Goal: Task Accomplishment & Management: Complete application form

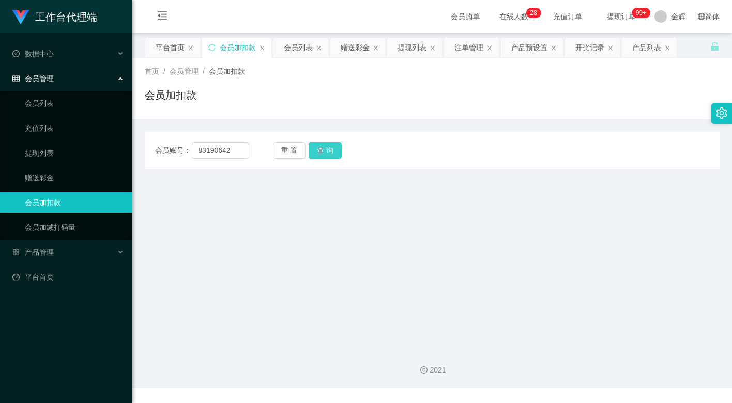
type input "83190642"
click at [323, 150] on button "查 询" at bounding box center [325, 150] width 33 height 17
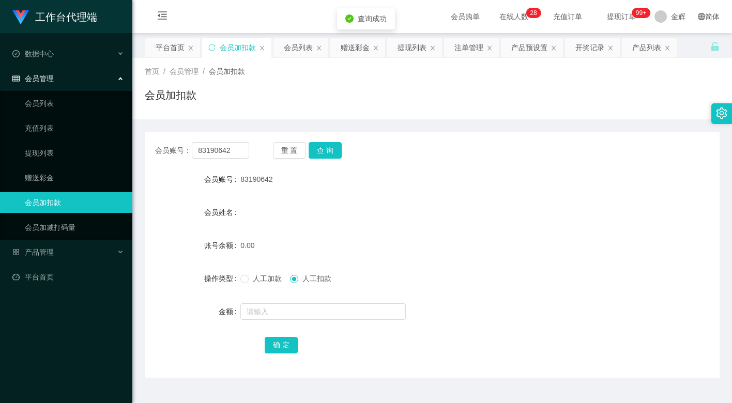
click at [261, 275] on span "人工加款" at bounding box center [267, 279] width 37 height 8
click at [263, 308] on input "text" at bounding box center [322, 312] width 165 height 17
type input "100"
drag, startPoint x: 289, startPoint y: 341, endPoint x: 272, endPoint y: 339, distance: 17.3
click at [289, 341] on button "确 定" at bounding box center [281, 345] width 33 height 17
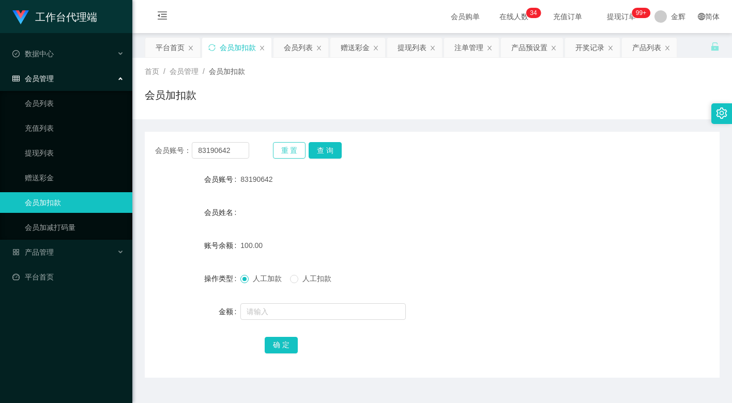
click at [295, 144] on button "重 置" at bounding box center [289, 150] width 33 height 17
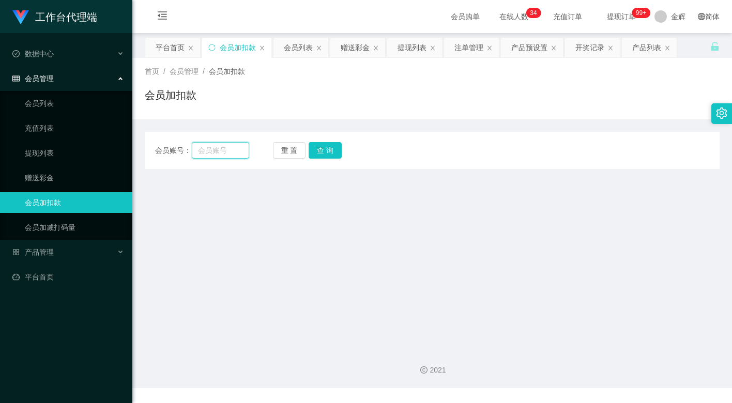
click at [224, 155] on input "text" at bounding box center [220, 150] width 57 height 17
paste input "SpringyLoves"
type input "SpringyLoves"
click at [319, 156] on button "查 询" at bounding box center [325, 150] width 33 height 17
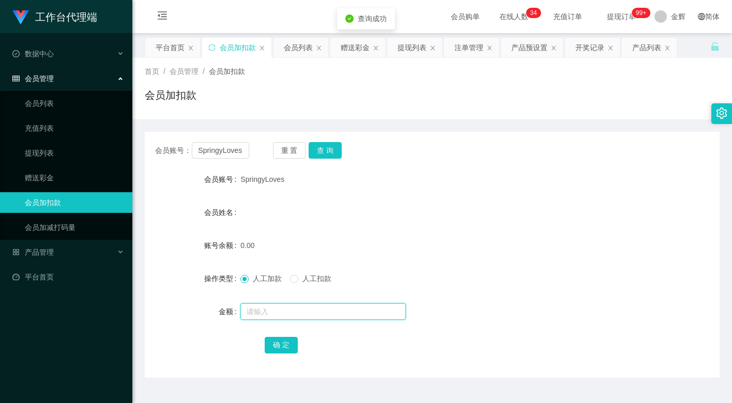
click at [259, 309] on input "text" at bounding box center [322, 312] width 165 height 17
type input "100"
drag, startPoint x: 279, startPoint y: 340, endPoint x: 320, endPoint y: 272, distance: 79.6
click at [279, 340] on button "确 定" at bounding box center [281, 345] width 33 height 17
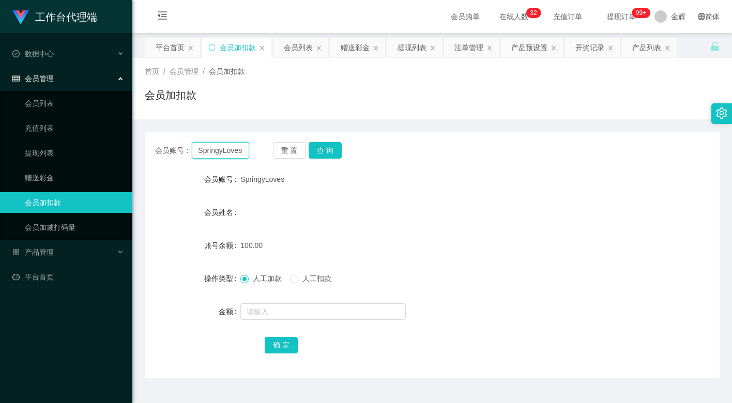
click at [239, 150] on input "SpringyLoves" at bounding box center [220, 150] width 57 height 17
paste input "Derickksleow"
type input "Derickksleow"
click at [337, 154] on button "查 询" at bounding box center [325, 150] width 33 height 17
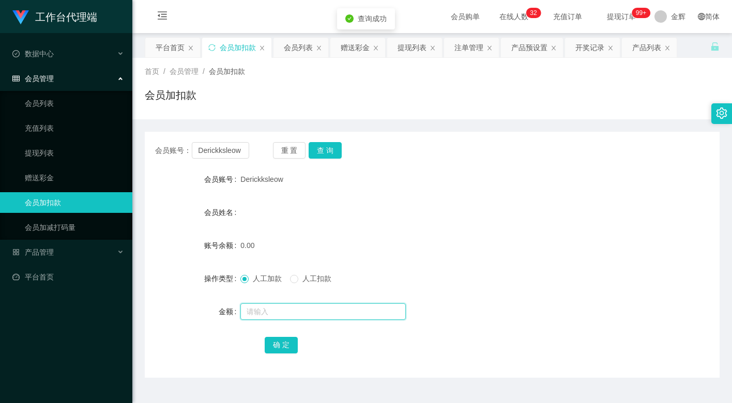
click at [258, 305] on input "text" at bounding box center [322, 312] width 165 height 17
type input "100"
click at [283, 350] on button "确 定" at bounding box center [281, 345] width 33 height 17
click at [506, 152] on div "会员账号： Derickksleow 重 置 查 询" at bounding box center [432, 150] width 575 height 17
drag, startPoint x: 301, startPoint y: 149, endPoint x: 253, endPoint y: 146, distance: 47.7
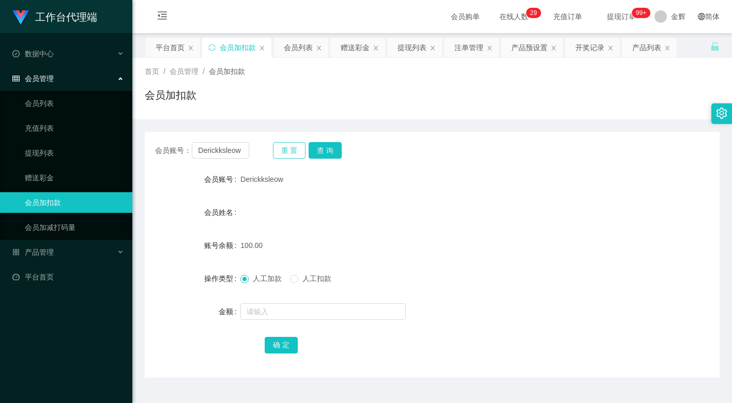
click at [300, 149] on button "重 置" at bounding box center [289, 150] width 33 height 17
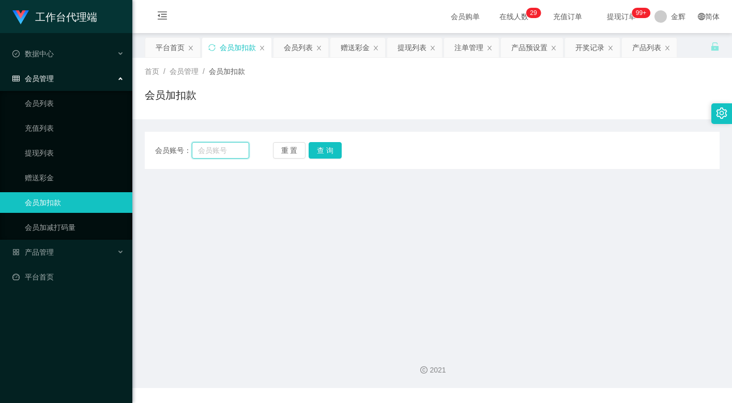
click at [240, 146] on input "text" at bounding box center [220, 150] width 57 height 17
paste input "SpringyLoves"
type input "SpringyLoves"
click at [324, 152] on button "查 询" at bounding box center [325, 150] width 33 height 17
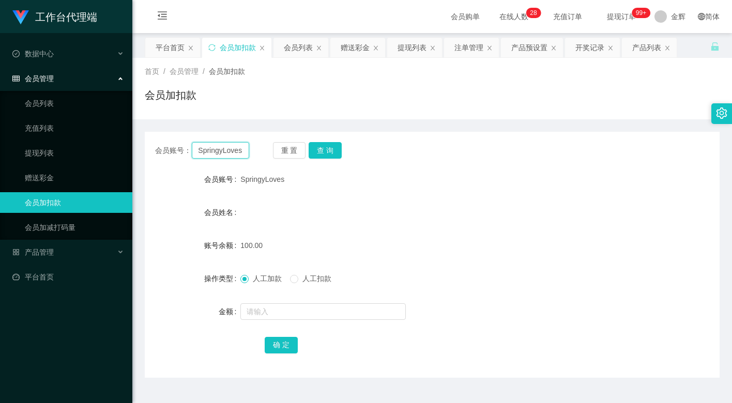
click at [235, 144] on input "SpringyLoves" at bounding box center [220, 150] width 57 height 17
drag, startPoint x: 292, startPoint y: 150, endPoint x: 278, endPoint y: 150, distance: 14.0
click at [292, 150] on button "重 置" at bounding box center [289, 150] width 33 height 17
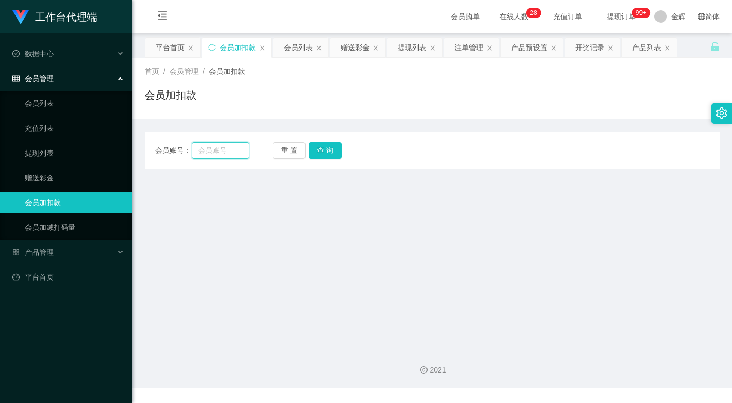
click at [222, 151] on input "text" at bounding box center [220, 150] width 57 height 17
paste input "83190642"
type input "83190642"
click at [326, 149] on button "查 询" at bounding box center [325, 150] width 33 height 17
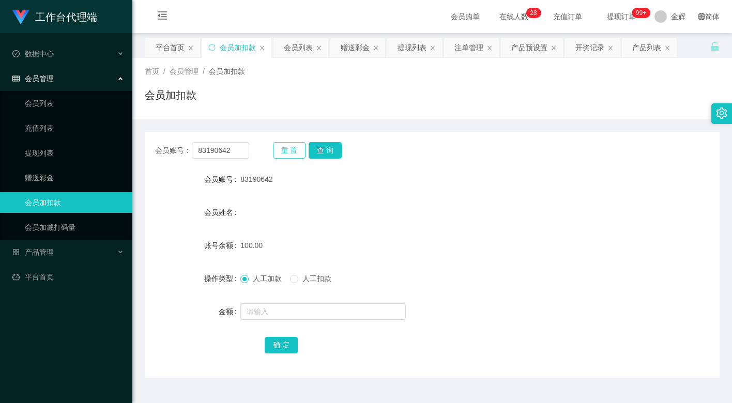
drag, startPoint x: 292, startPoint y: 148, endPoint x: 261, endPoint y: 147, distance: 31.0
click at [292, 148] on button "重 置" at bounding box center [289, 150] width 33 height 17
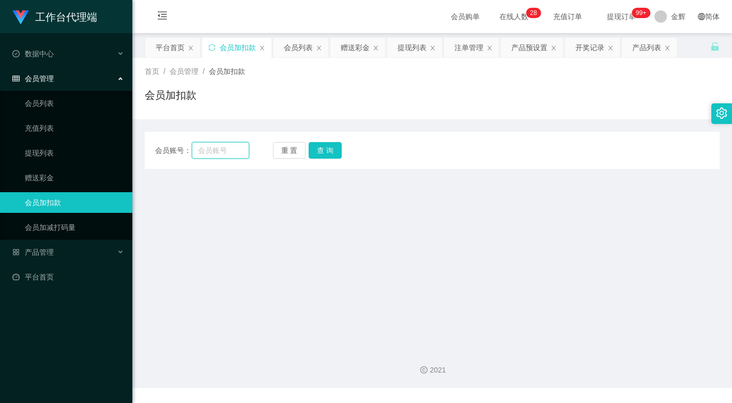
click at [221, 144] on input "text" at bounding box center [220, 150] width 57 height 17
paste input "Derickksleow"
type input "Derickksleow"
click at [322, 149] on button "查 询" at bounding box center [325, 150] width 33 height 17
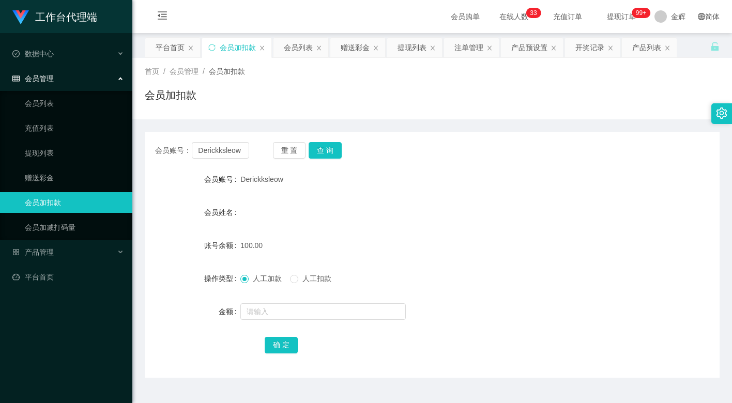
click at [327, 221] on div "会员姓名" at bounding box center [432, 212] width 575 height 21
